Goal: Information Seeking & Learning: Learn about a topic

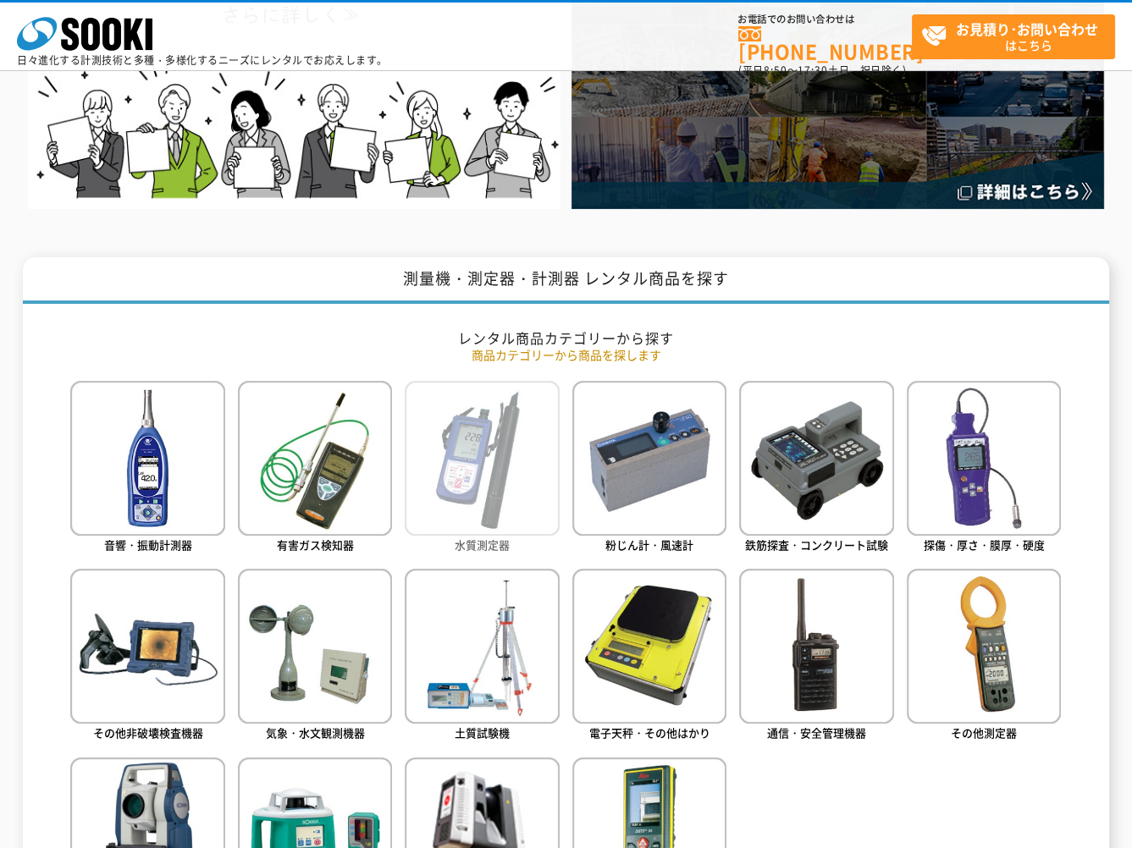
scroll to position [534, 0]
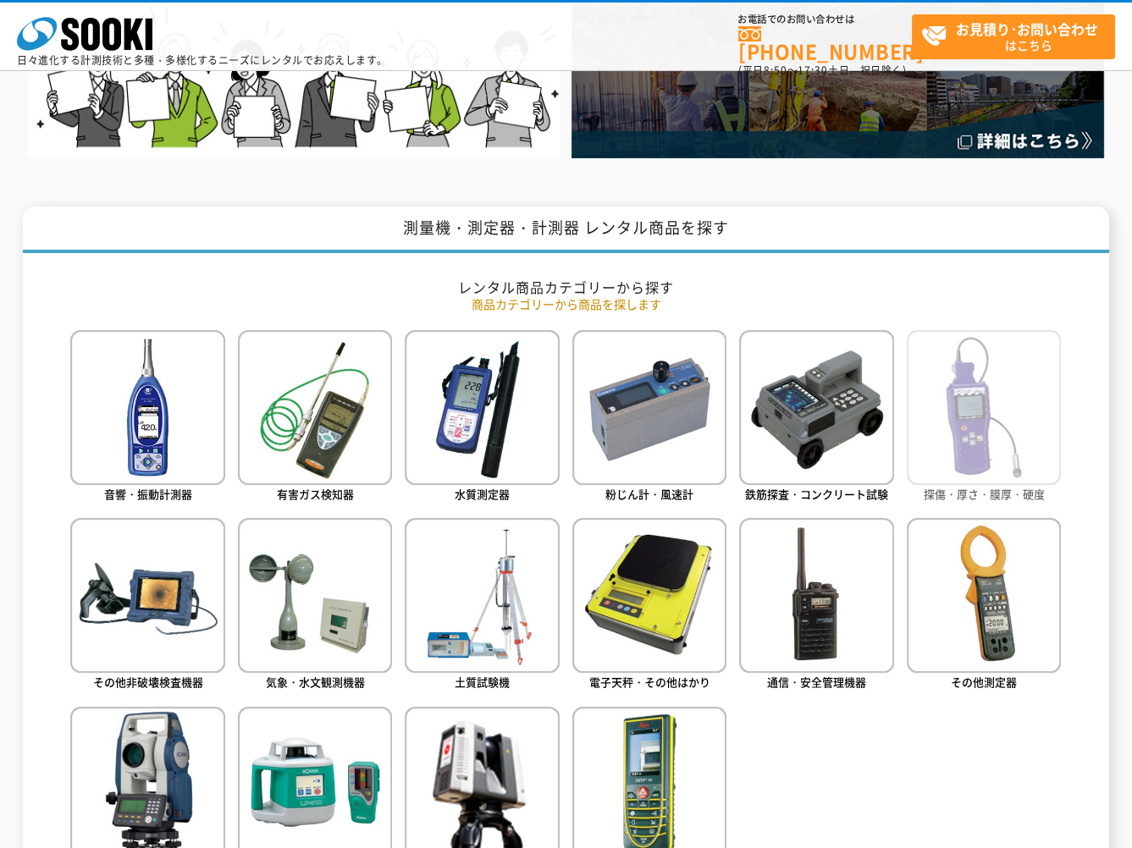
click at [978, 420] on img at bounding box center [984, 407] width 154 height 154
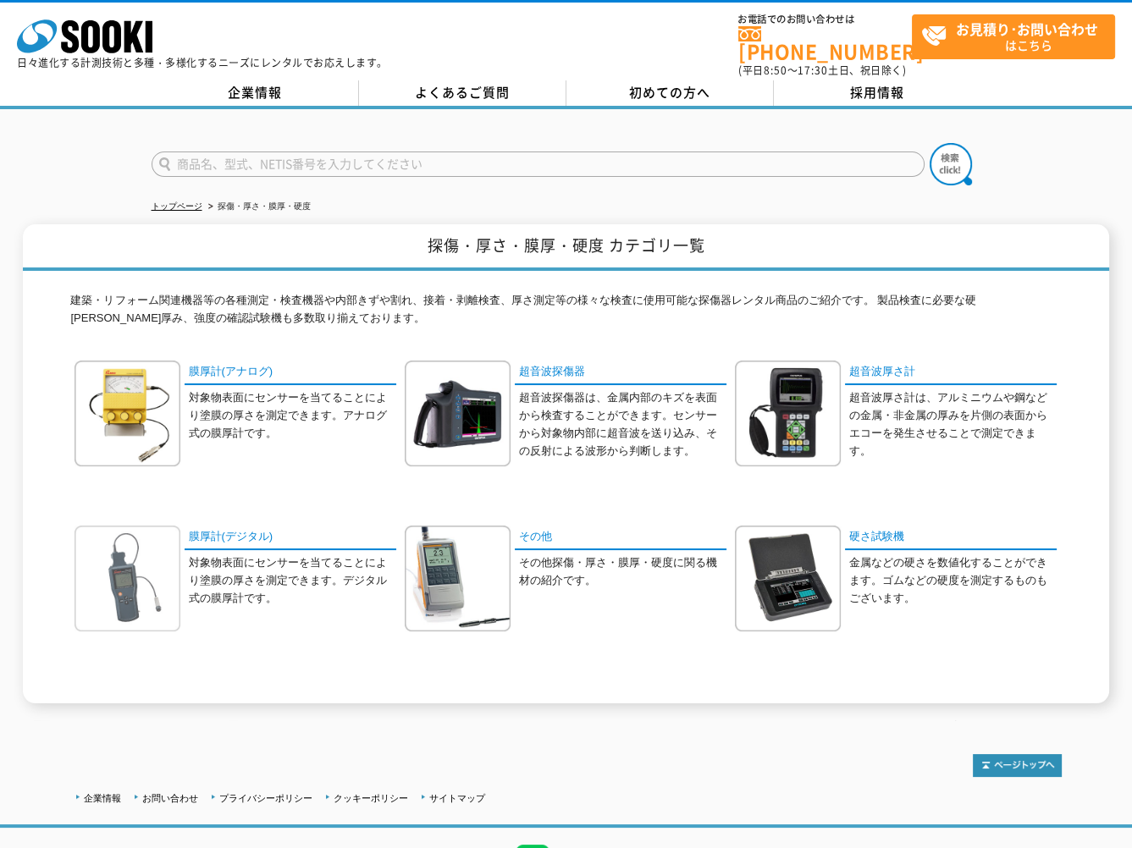
click at [154, 604] on img at bounding box center [128, 579] width 106 height 106
click at [152, 395] on img at bounding box center [128, 414] width 106 height 106
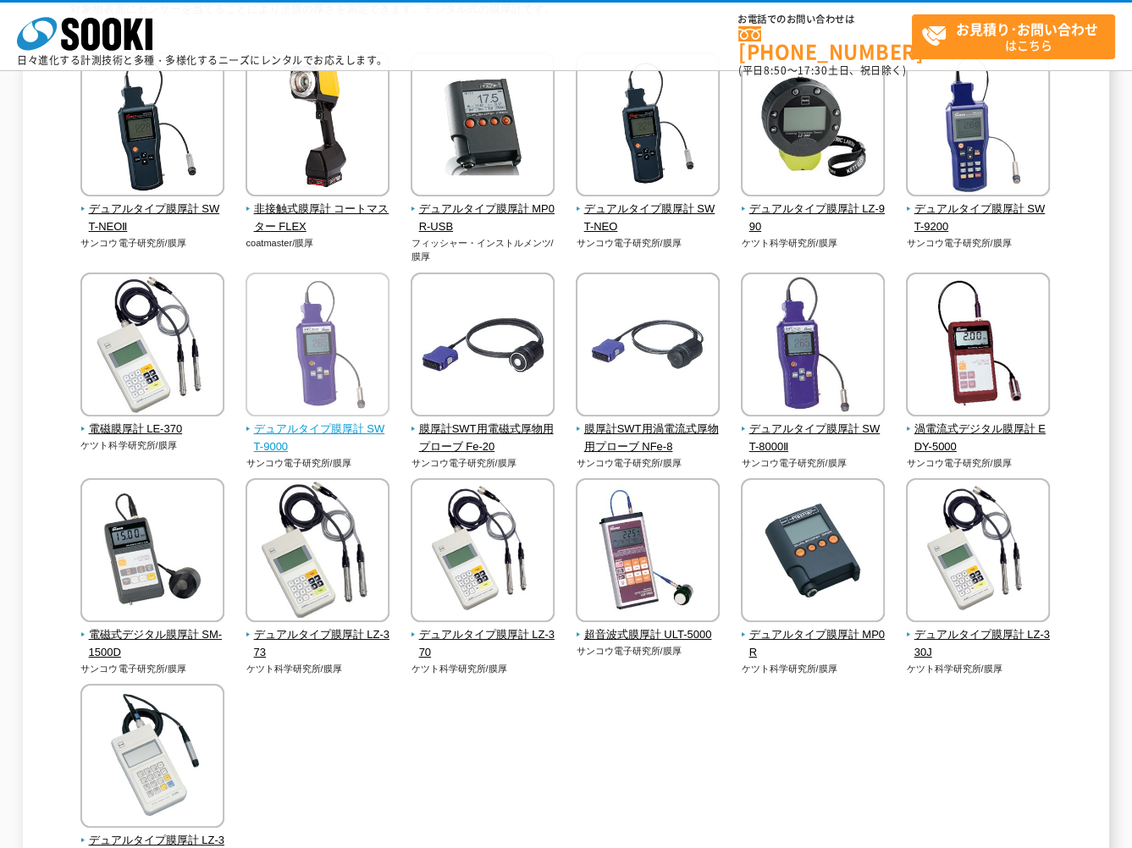
scroll to position [267, 0]
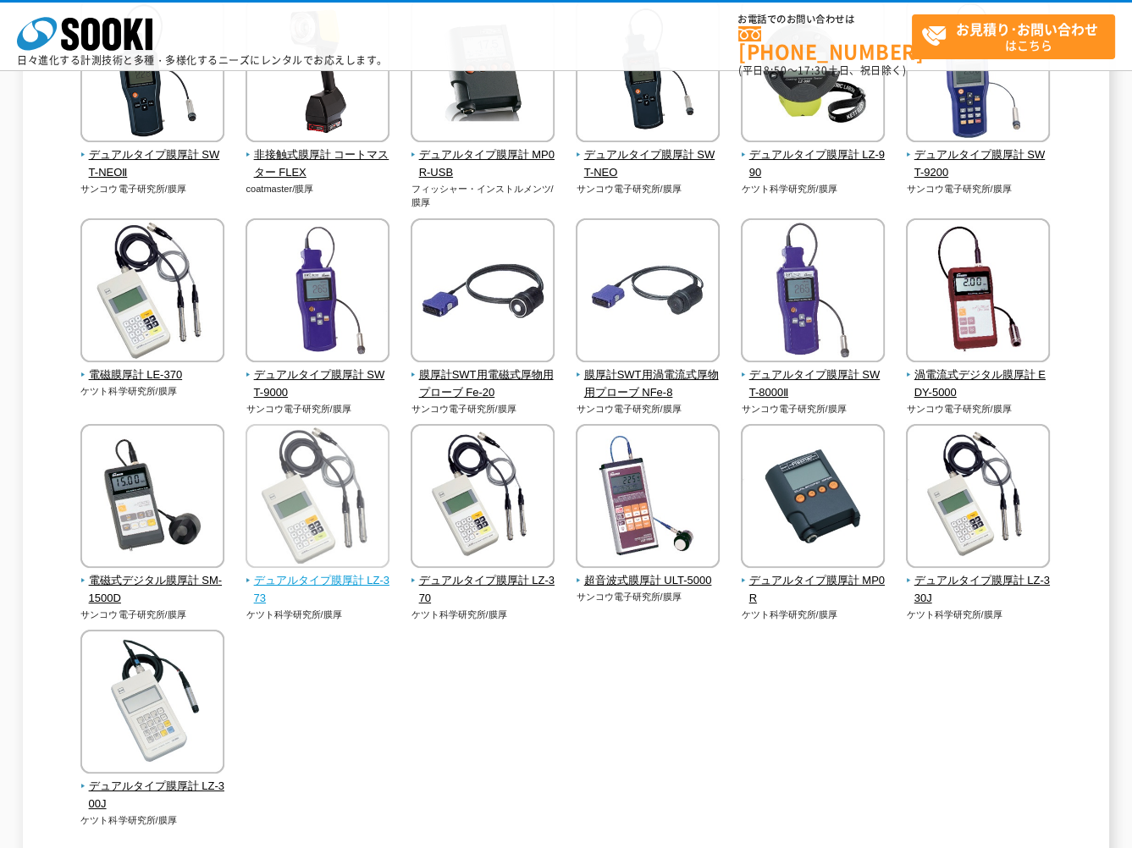
click at [306, 570] on img at bounding box center [318, 498] width 144 height 148
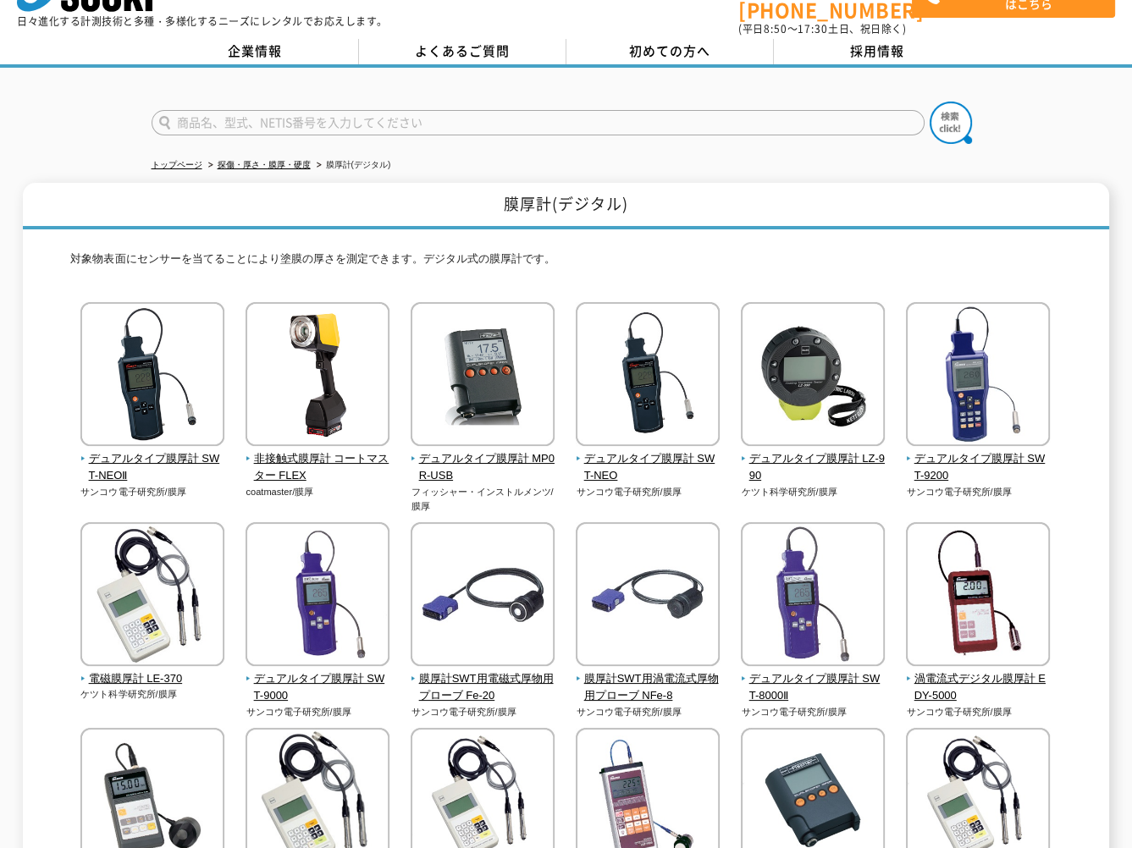
scroll to position [0, 0]
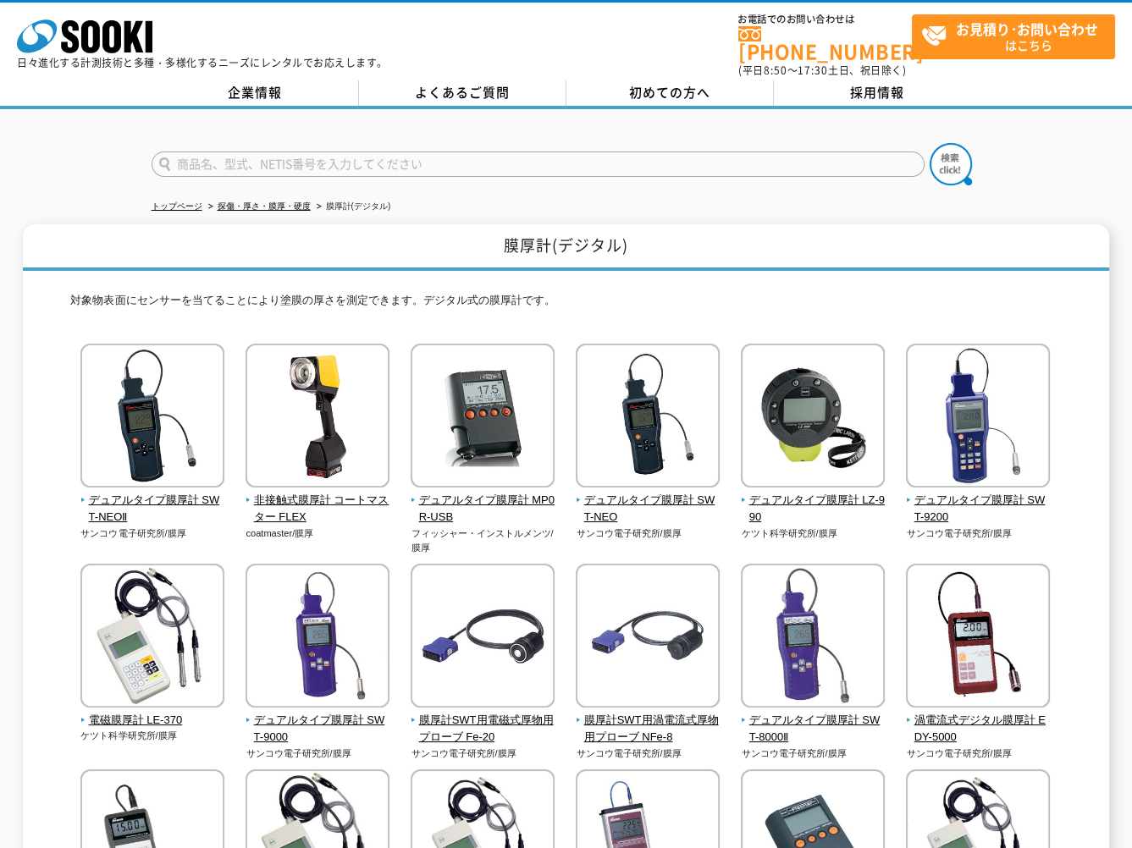
click at [55, 303] on div "膜厚計(デジタル) 対象物表面にセンサーを当てることにより塗膜の厚さを測定できます。デジタル式の膜厚計です。 デュアルタイプ膜厚計 SWT-NEOⅡ サンコウ…" at bounding box center [566, 721] width 1087 height 995
drag, startPoint x: 75, startPoint y: 328, endPoint x: 77, endPoint y: 337, distance: 9.7
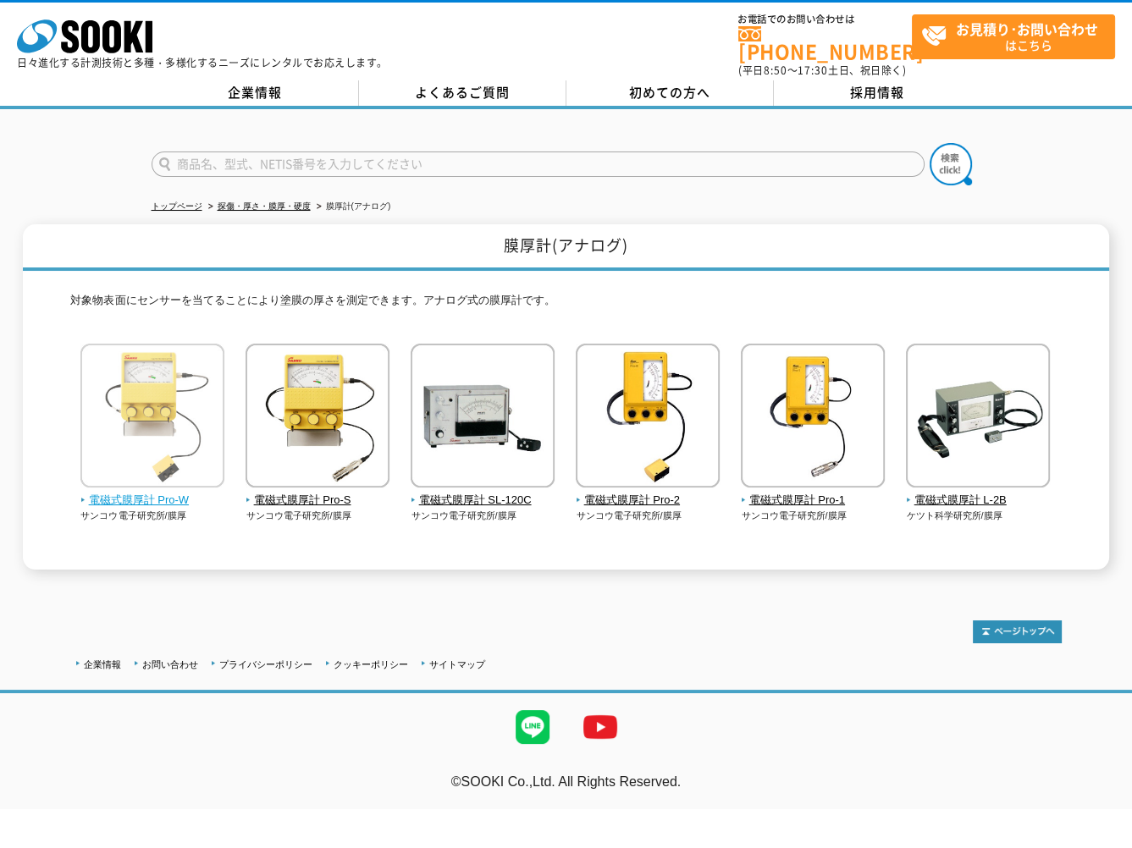
drag, startPoint x: 146, startPoint y: 425, endPoint x: 164, endPoint y: 428, distance: 18.1
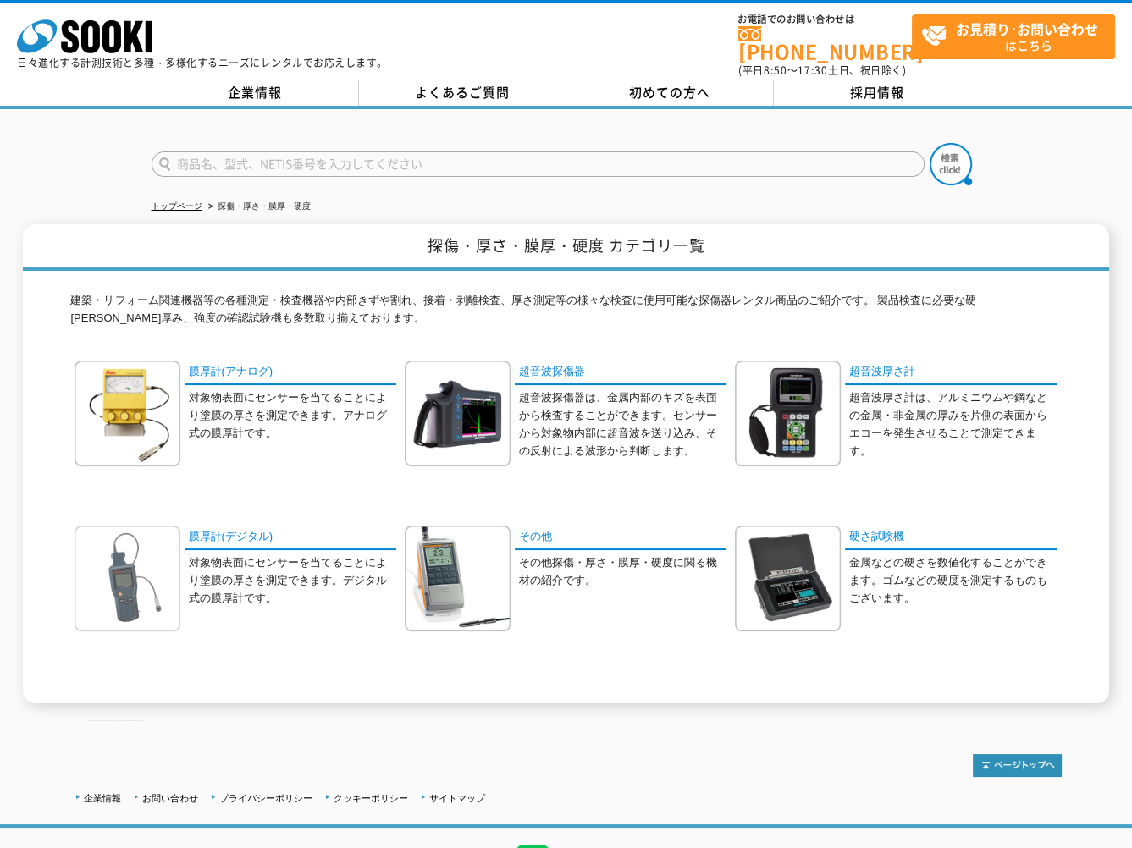
click at [137, 551] on img at bounding box center [128, 579] width 106 height 106
